Goal: Navigation & Orientation: Find specific page/section

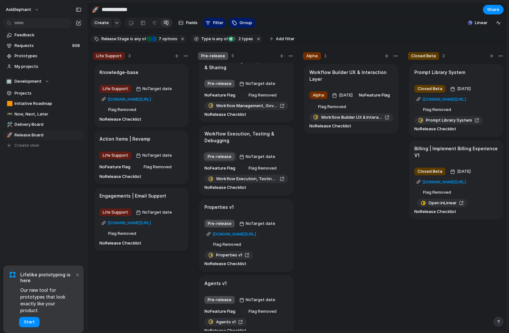
scroll to position [19, 0]
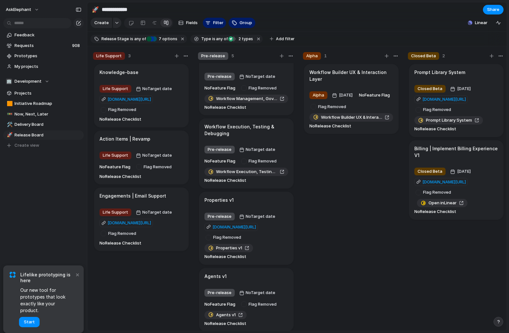
click at [249, 204] on div "Properties v1" at bounding box center [246, 200] width 84 height 7
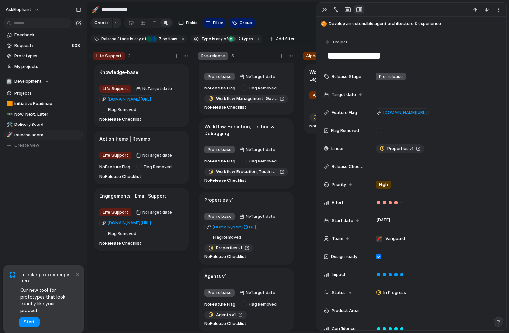
scroll to position [19, 0]
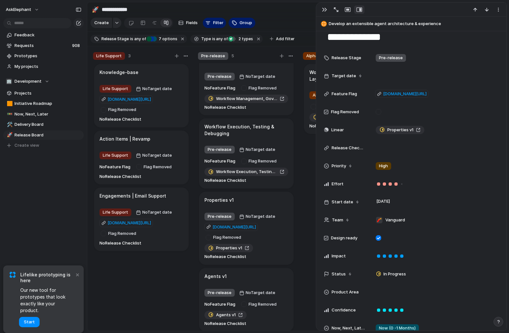
click at [276, 204] on div "Properties v1" at bounding box center [246, 200] width 84 height 7
drag, startPoint x: 254, startPoint y: 205, endPoint x: 292, endPoint y: 169, distance: 51.9
click at [254, 205] on div "Rename Delete" at bounding box center [254, 166] width 509 height 333
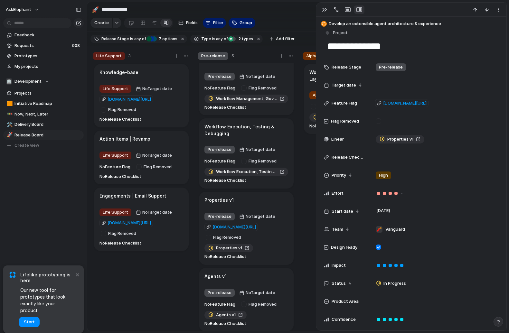
scroll to position [0, 0]
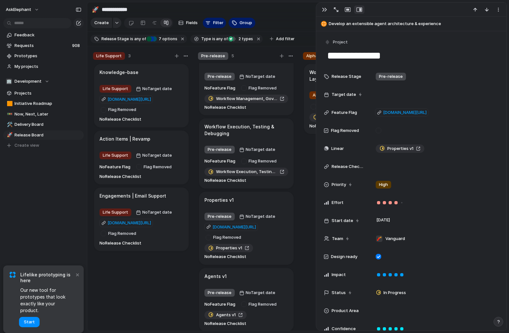
click at [498, 14] on div at bounding box center [411, 10] width 190 height 14
click at [498, 13] on button "button" at bounding box center [498, 9] width 10 height 8
click at [412, 14] on div "Mark as duplicate Delete" at bounding box center [254, 166] width 509 height 333
click at [325, 9] on div "button" at bounding box center [324, 9] width 5 height 5
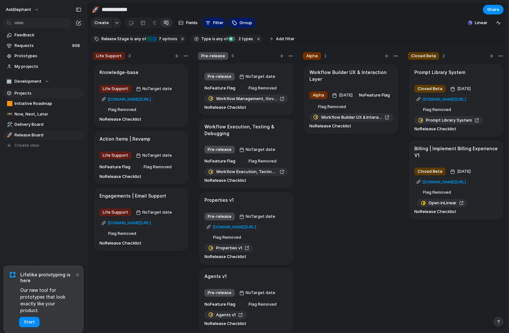
click at [25, 97] on link "Projects" at bounding box center [43, 94] width 80 height 10
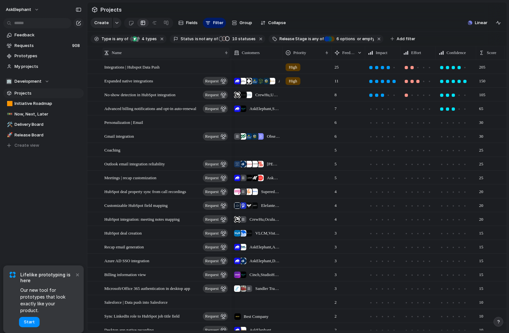
click at [159, 56] on div "Name" at bounding box center [163, 53] width 118 height 6
click at [157, 59] on div "Sort ascending Sort descending" at bounding box center [254, 166] width 509 height 333
click at [157, 56] on div "Name" at bounding box center [163, 53] width 118 height 6
click at [133, 75] on li "Sort ascending" at bounding box center [127, 72] width 47 height 10
